Goal: Book appointment/travel/reservation

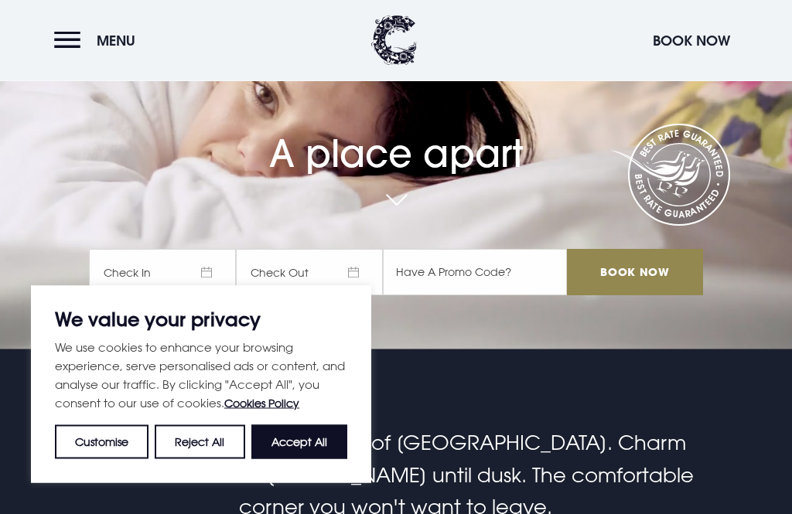
scroll to position [165, 0]
click at [323, 459] on button "Accept All" at bounding box center [299, 442] width 96 height 34
checkbox input "true"
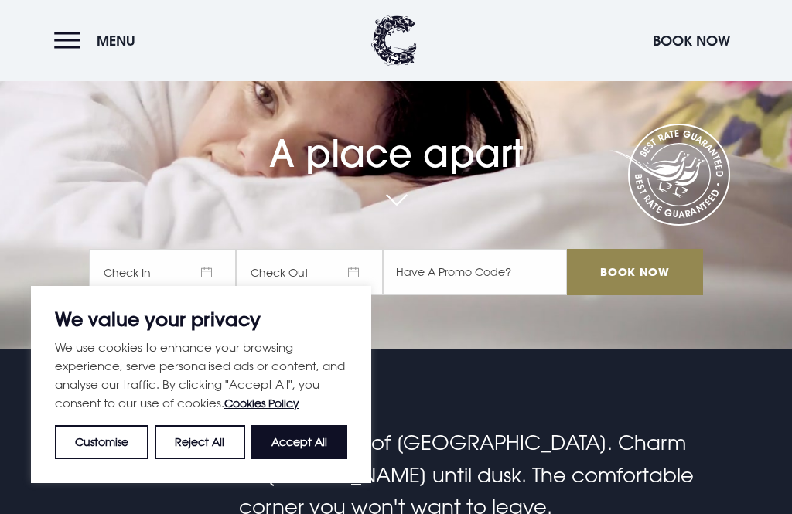
checkbox input "true"
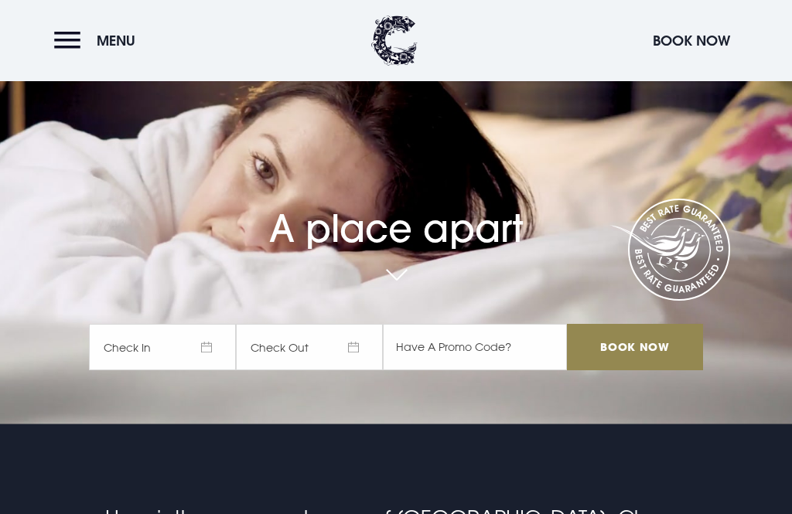
scroll to position [0, 0]
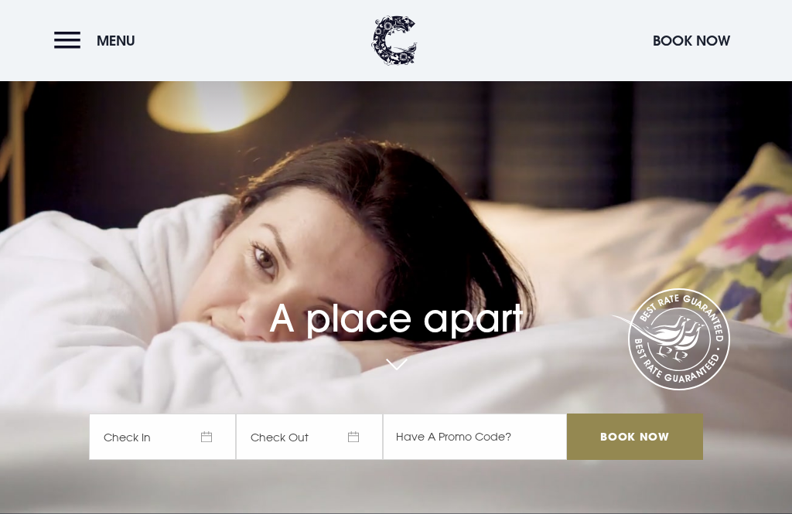
click at [56, 44] on button "Menu" at bounding box center [98, 40] width 89 height 33
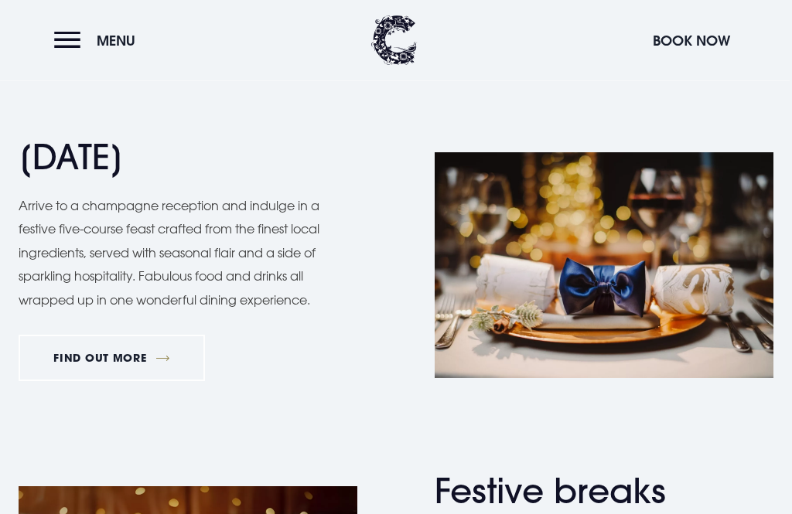
scroll to position [1457, 0]
click at [145, 345] on link "FIND OUT MORE" at bounding box center [112, 358] width 186 height 46
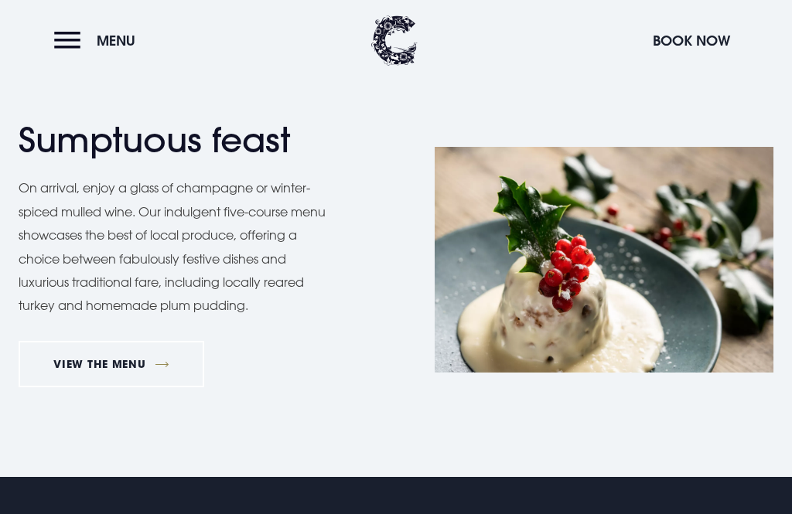
scroll to position [1154, 0]
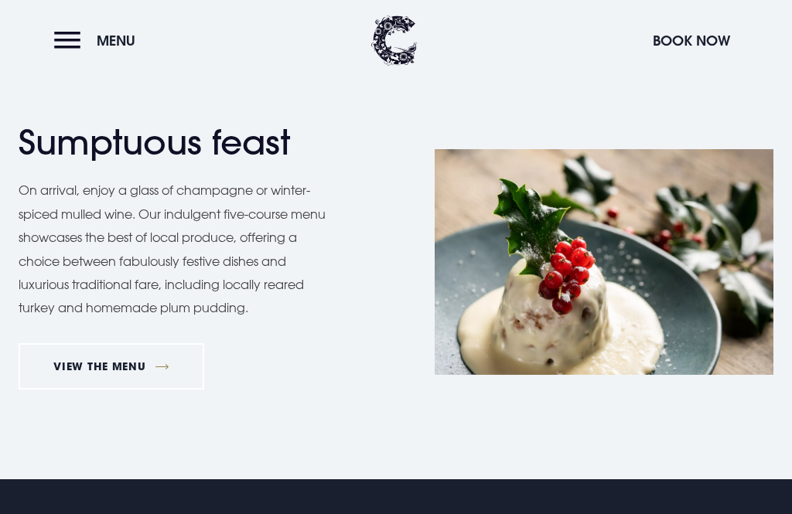
click at [160, 369] on link "VIEW THE MENU" at bounding box center [112, 366] width 186 height 46
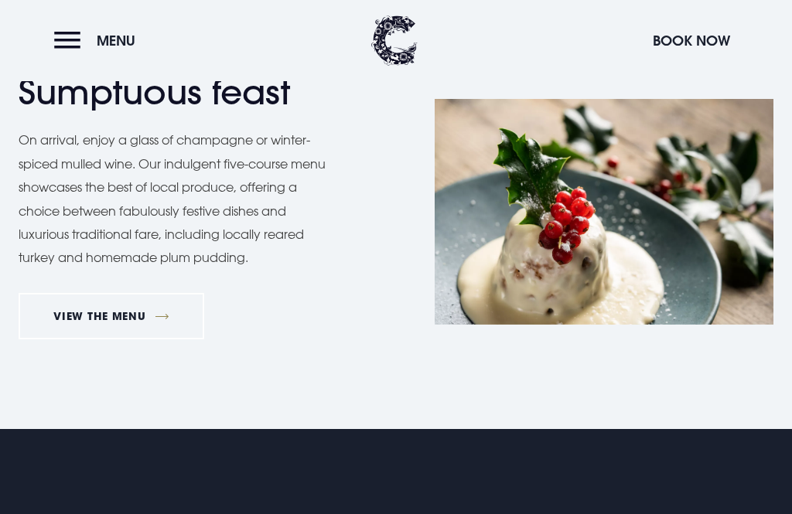
scroll to position [1205, 0]
